Goal: Information Seeking & Learning: Learn about a topic

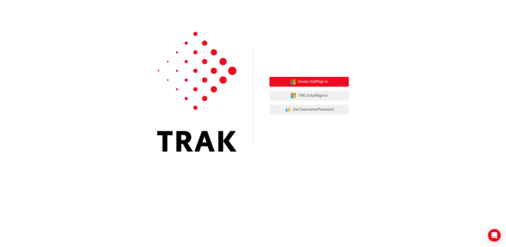
click at [331, 81] on button "Dealer Staff Sign In" at bounding box center [309, 82] width 79 height 10
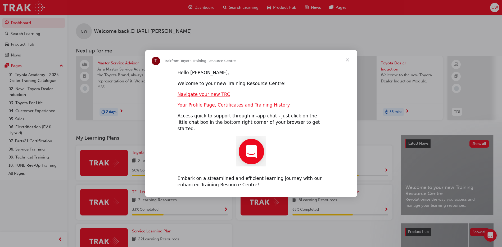
click at [214, 26] on div "Intercom messenger" at bounding box center [251, 123] width 502 height 247
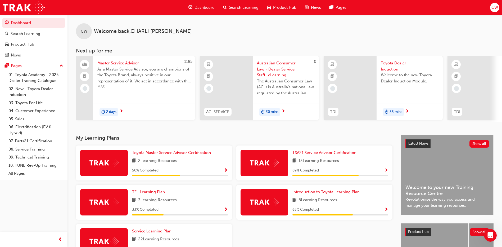
scroll to position [26, 0]
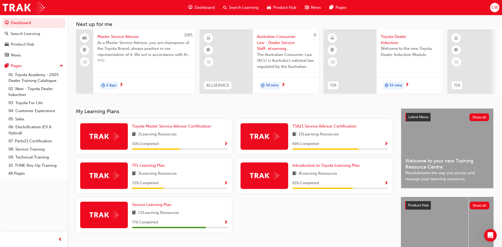
click at [349, 136] on div "13 Learning Resources" at bounding box center [341, 134] width 96 height 7
click at [326, 138] on span "13 Learning Resources" at bounding box center [319, 134] width 41 height 7
click at [303, 132] on div "TSA21 Service Advisor Certification 13 Learning Resources 69 % Completed" at bounding box center [341, 136] width 96 height 26
click at [304, 128] on span "TSA21 Service Advisor Certification" at bounding box center [325, 126] width 64 height 5
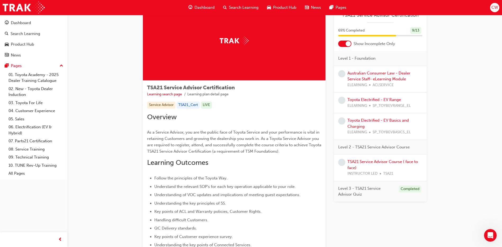
scroll to position [53, 0]
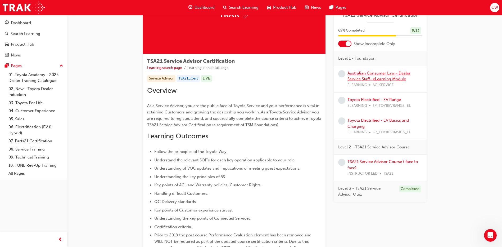
drag, startPoint x: 363, startPoint y: 77, endPoint x: 360, endPoint y: 74, distance: 3.4
click at [363, 77] on link "Australian Consumer Law - Dealer Service Staff- eLearning Module" at bounding box center [379, 76] width 63 height 11
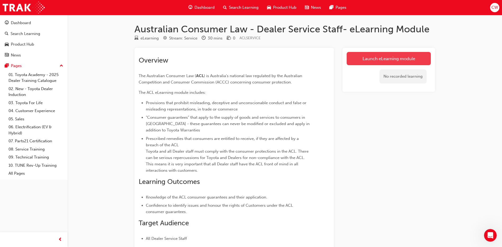
click at [372, 58] on link "Launch eLearning module" at bounding box center [389, 58] width 84 height 13
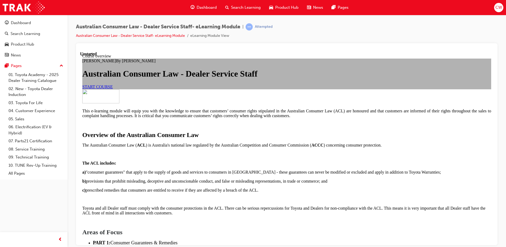
scroll to position [79, 0]
click at [113, 89] on span "START COURSE" at bounding box center [97, 86] width 30 height 5
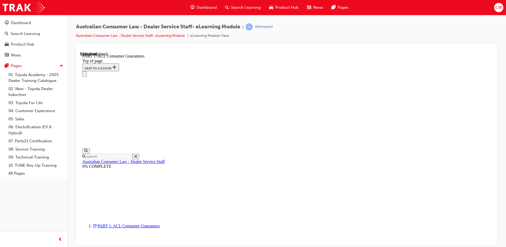
scroll to position [811, 0]
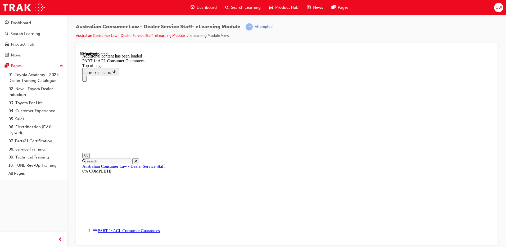
scroll to position [1012, 0]
drag, startPoint x: 346, startPoint y: 117, endPoint x: 368, endPoint y: 115, distance: 22.1
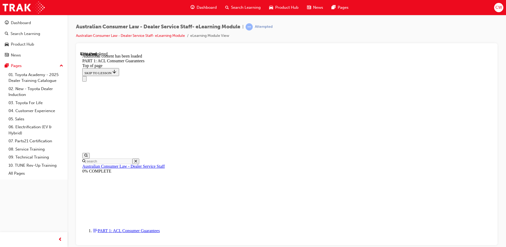
scroll to position [2056, 0]
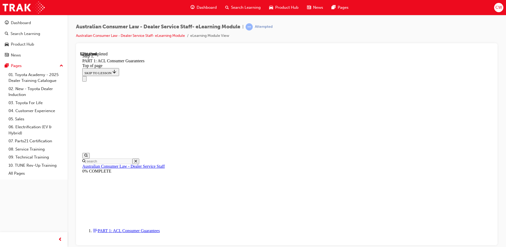
scroll to position [2599, 0]
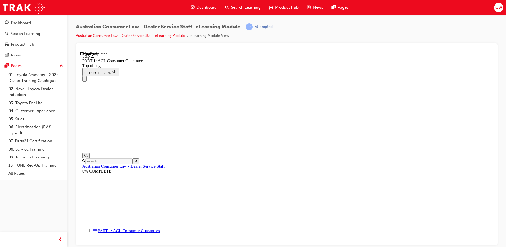
scroll to position [3185, 0]
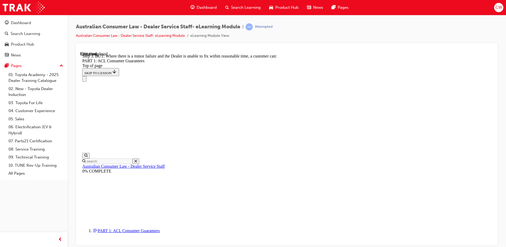
scroll to position [3605, 0]
